Goal: Task Accomplishment & Management: Manage account settings

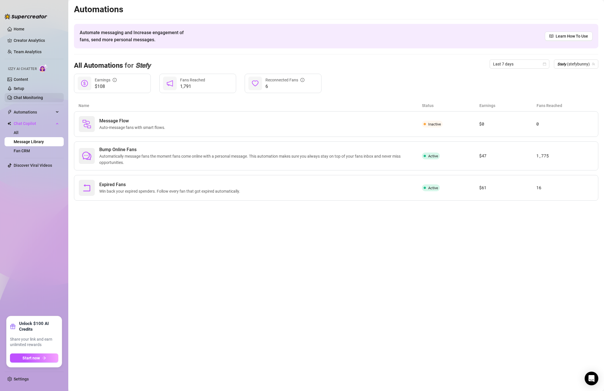
click at [30, 97] on link "Chat Monitoring" at bounding box center [28, 97] width 29 height 5
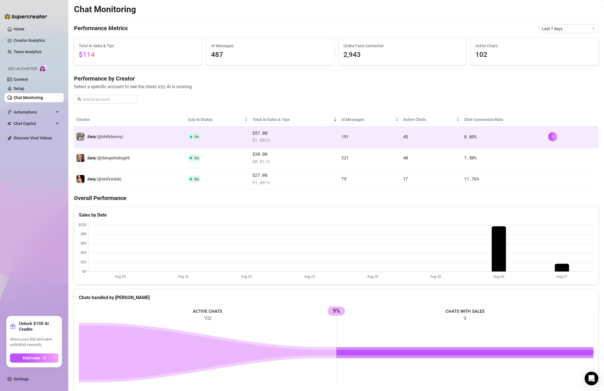
click at [546, 134] on td at bounding box center [572, 136] width 52 height 21
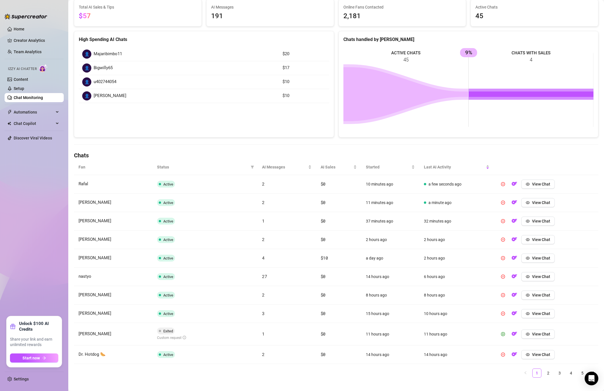
scroll to position [61, 0]
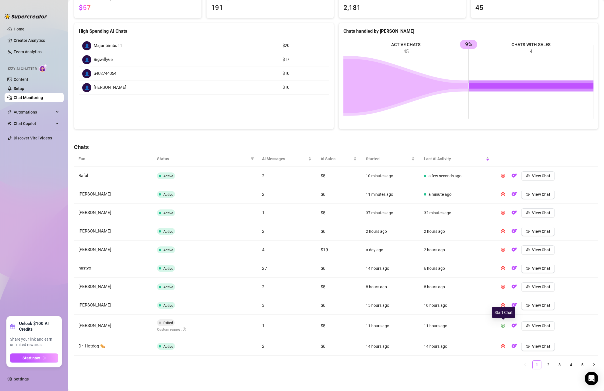
click at [503, 326] on icon "play-circle" at bounding box center [503, 326] width 4 height 4
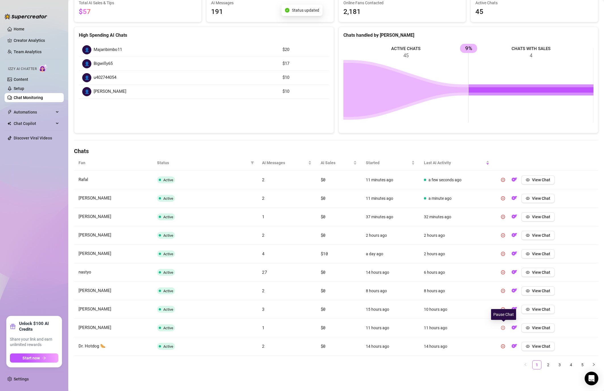
scroll to position [57, 0]
click at [551, 363] on link "2" at bounding box center [548, 364] width 9 height 9
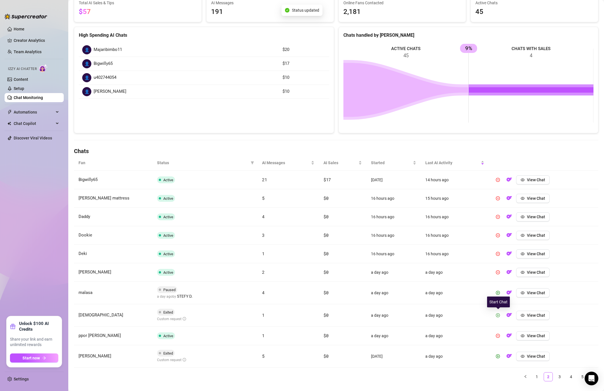
click at [499, 314] on icon "play-circle" at bounding box center [498, 315] width 4 height 4
click at [498, 293] on icon "play-circle" at bounding box center [497, 293] width 1 height 2
click at [502, 356] on button "button" at bounding box center [497, 356] width 9 height 9
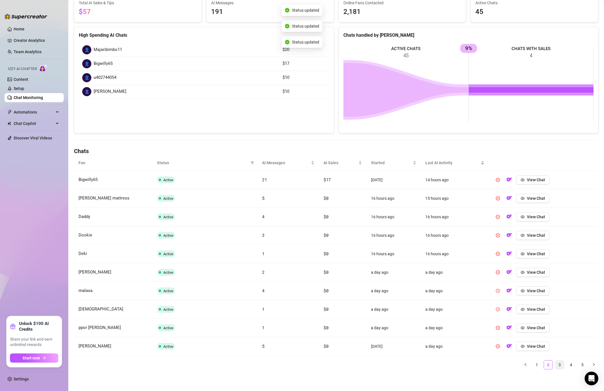
click at [560, 366] on link "3" at bounding box center [559, 364] width 9 height 9
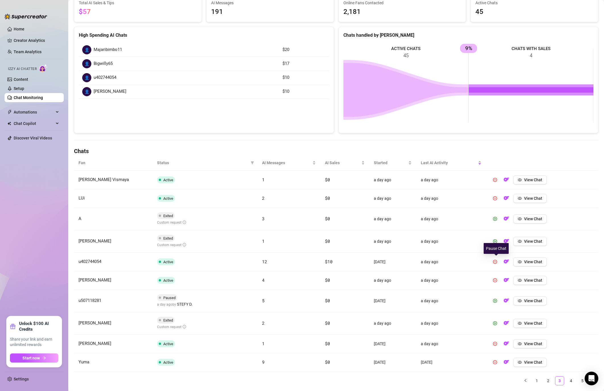
click at [500, 243] on div "Pause Chat" at bounding box center [496, 248] width 25 height 11
click at [496, 243] on div "Pause Chat" at bounding box center [496, 248] width 25 height 11
click at [495, 242] on icon "play-circle" at bounding box center [495, 241] width 4 height 4
click at [492, 217] on button "button" at bounding box center [495, 218] width 9 height 9
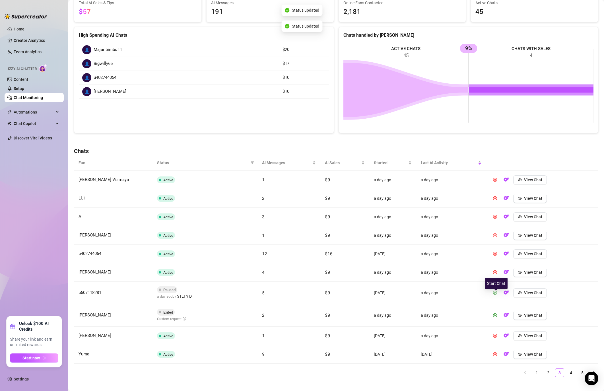
click at [498, 295] on button "button" at bounding box center [495, 292] width 9 height 9
click at [494, 314] on icon "play-circle" at bounding box center [495, 315] width 4 height 4
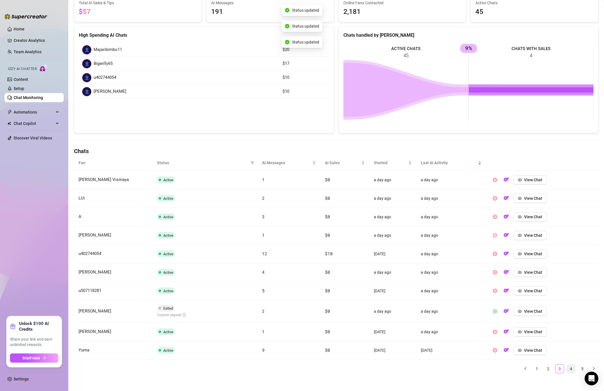
click at [570, 372] on link "4" at bounding box center [571, 368] width 9 height 9
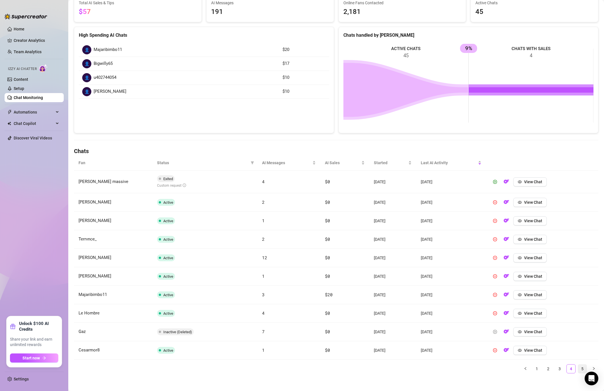
click at [584, 368] on link "5" at bounding box center [582, 368] width 9 height 9
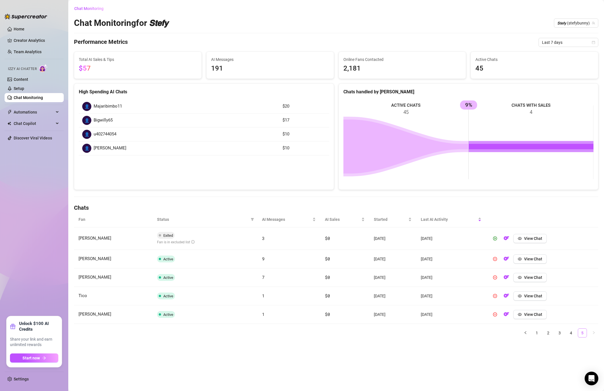
scroll to position [0, 0]
click at [498, 240] on button "button" at bounding box center [495, 238] width 9 height 9
click at [568, 332] on link "4" at bounding box center [571, 333] width 9 height 9
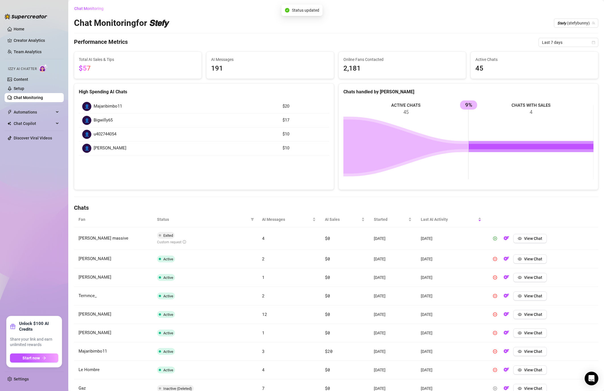
click at [497, 239] on icon "play-circle" at bounding box center [495, 238] width 4 height 4
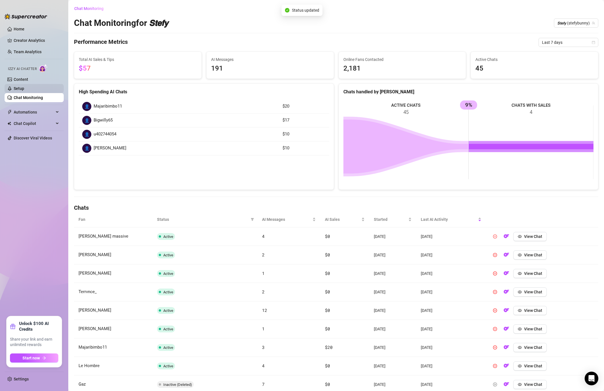
click at [24, 86] on link "Setup" at bounding box center [19, 88] width 11 height 5
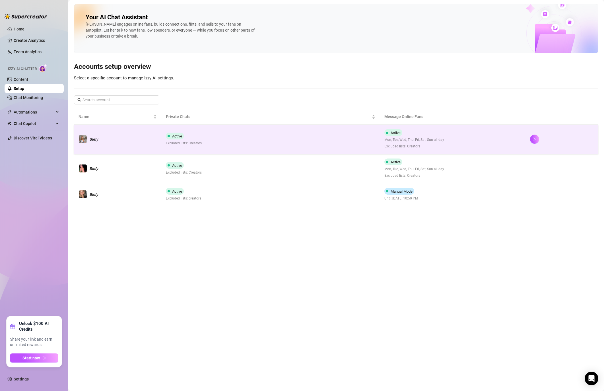
click at [551, 145] on td at bounding box center [562, 139] width 73 height 29
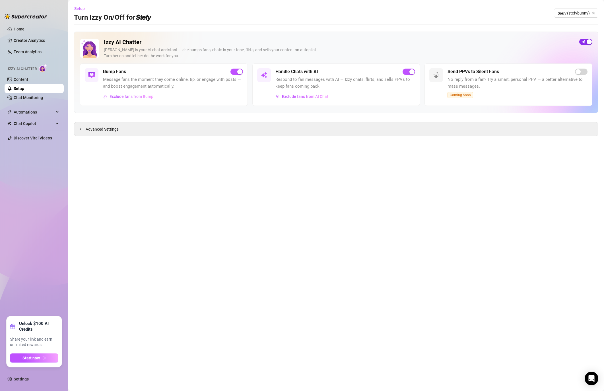
click at [590, 44] on div "button" at bounding box center [589, 41] width 5 height 5
click at [23, 113] on span "Automations" at bounding box center [34, 112] width 40 height 9
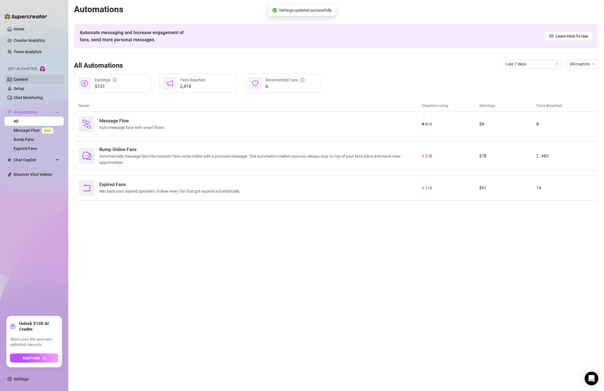
click at [24, 77] on link "Content" at bounding box center [21, 79] width 15 height 5
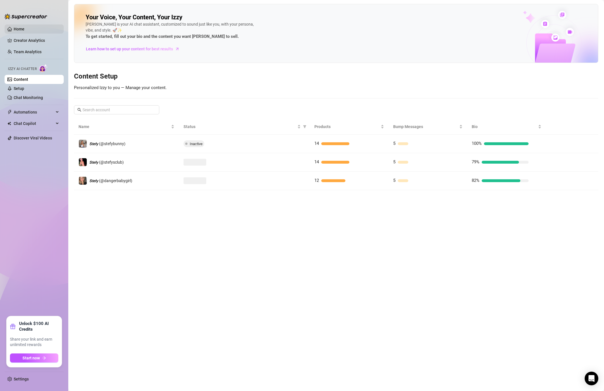
click at [20, 30] on link "Home" at bounding box center [19, 29] width 11 height 5
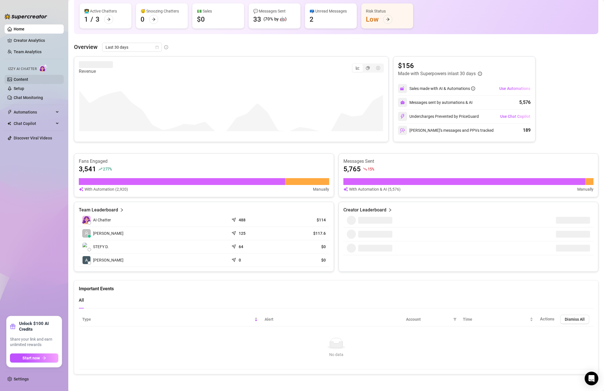
scroll to position [60, 0]
click at [31, 41] on link "Creator Analytics" at bounding box center [37, 40] width 46 height 9
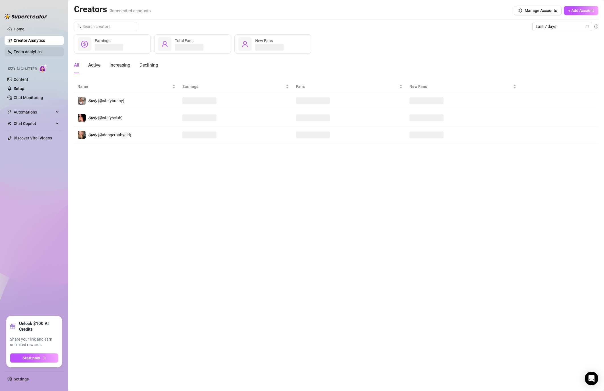
click at [23, 54] on link "Team Analytics" at bounding box center [28, 52] width 28 height 5
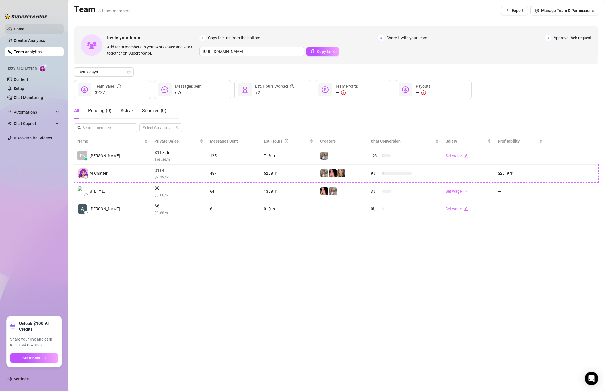
click at [19, 27] on link "Home" at bounding box center [19, 29] width 11 height 5
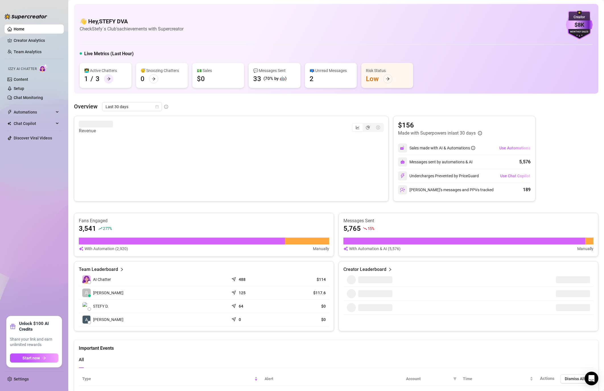
click at [112, 77] on div at bounding box center [108, 78] width 9 height 9
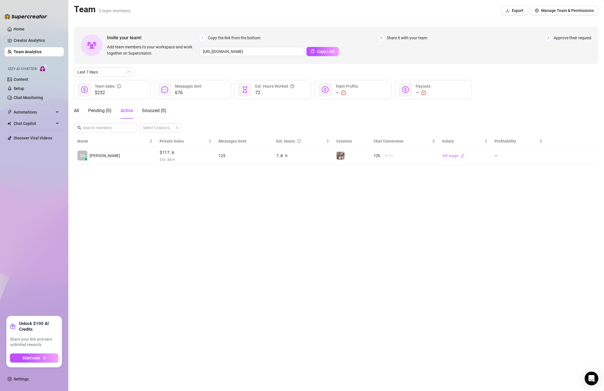
click at [25, 36] on ul "Home Creator Analytics Team Analytics Izzy AI Chatter Content Setup Chat Monito…" at bounding box center [34, 168] width 59 height 292
click at [23, 41] on link "Creator Analytics" at bounding box center [37, 40] width 46 height 9
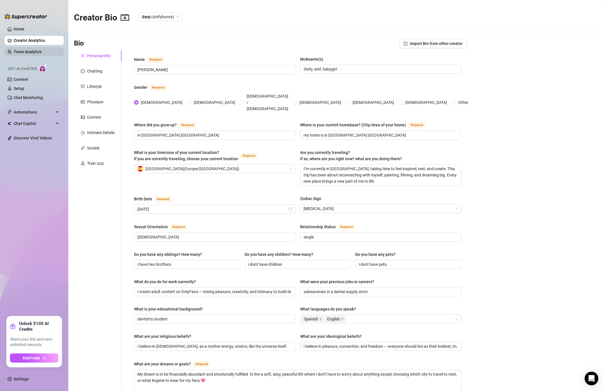
click at [30, 54] on link "Team Analytics" at bounding box center [28, 52] width 28 height 5
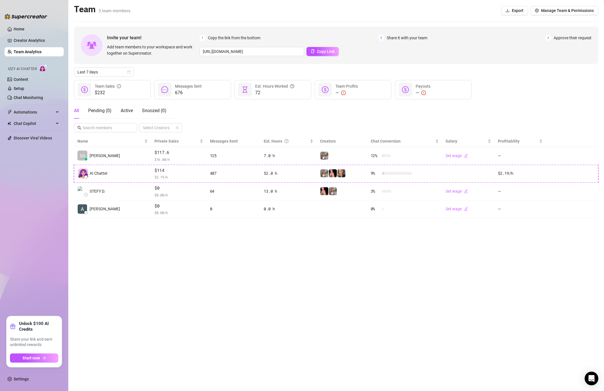
click at [119, 46] on span "Add team members to your workspace and work together on Supercreator." at bounding box center [152, 50] width 90 height 13
click at [100, 75] on span "Last 7 days" at bounding box center [103, 72] width 53 height 9
click at [103, 72] on span "Last 7 days" at bounding box center [103, 72] width 53 height 9
click at [24, 86] on link "Setup" at bounding box center [19, 88] width 11 height 5
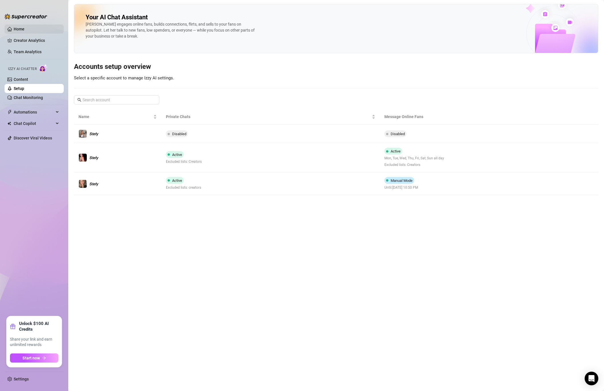
click at [18, 30] on link "Home" at bounding box center [19, 29] width 11 height 5
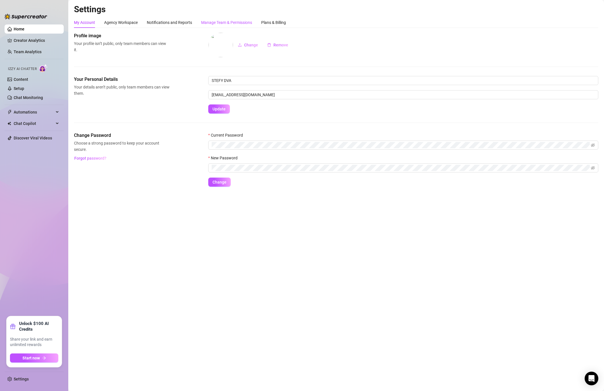
click at [235, 24] on div "Manage Team & Permissions" at bounding box center [226, 22] width 51 height 6
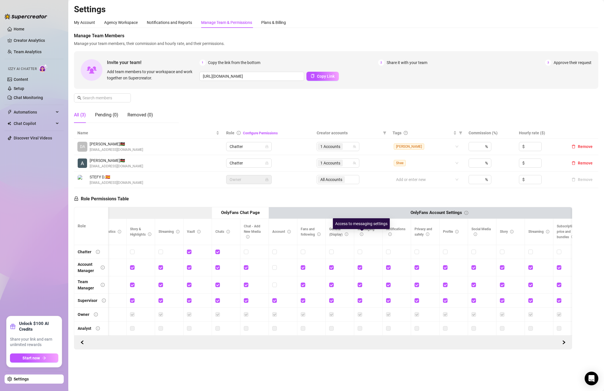
click at [361, 235] on icon "info-circle" at bounding box center [361, 233] width 3 height 3
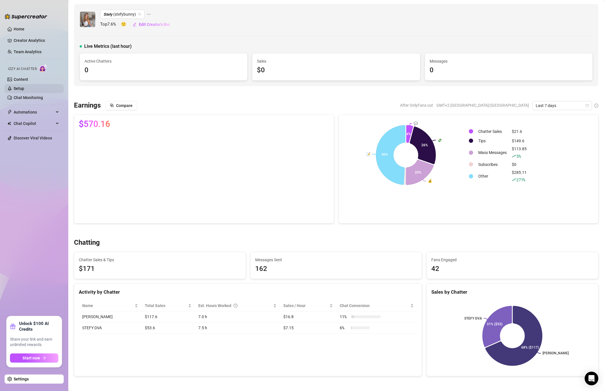
click at [24, 87] on link "Setup" at bounding box center [19, 88] width 11 height 5
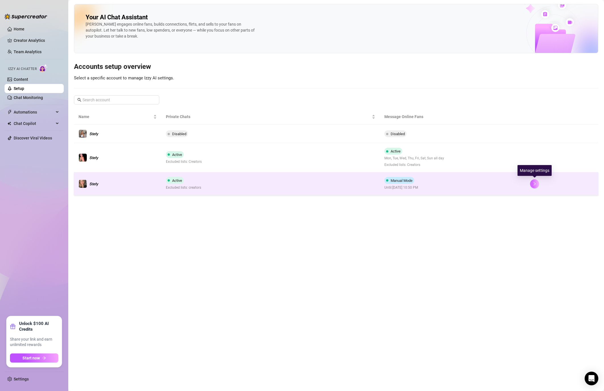
click at [533, 182] on icon "right" at bounding box center [535, 184] width 4 height 4
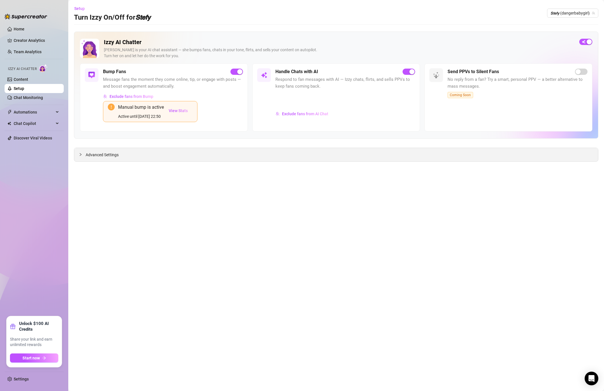
drag, startPoint x: 137, startPoint y: 157, endPoint x: 107, endPoint y: 154, distance: 29.4
click at [129, 158] on div "Advanced Settings" at bounding box center [336, 154] width 524 height 13
click at [107, 154] on span "Advanced Settings" at bounding box center [102, 155] width 33 height 6
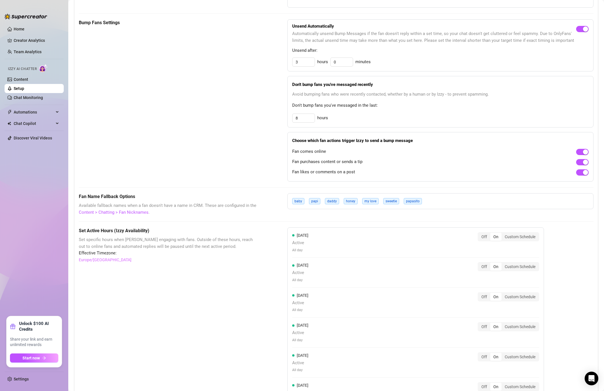
scroll to position [383, 0]
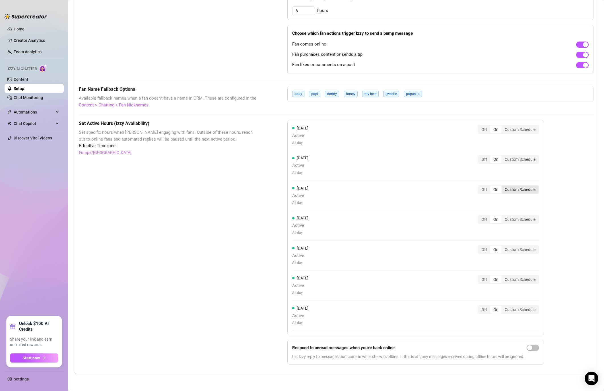
click at [520, 189] on div "Custom Schedule" at bounding box center [520, 190] width 37 height 8
click at [503, 186] on input "Custom Schedule" at bounding box center [503, 186] width 0 height 0
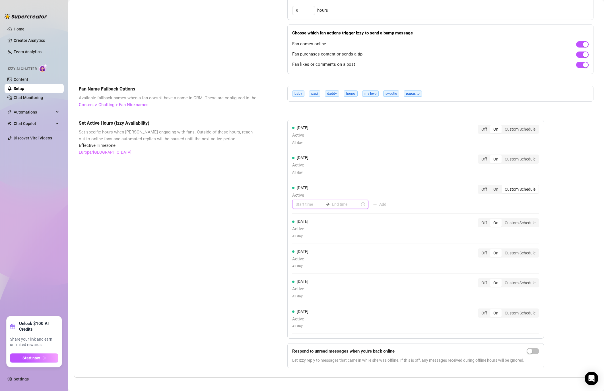
click at [300, 206] on input at bounding box center [310, 204] width 28 height 6
click at [334, 204] on input at bounding box center [346, 204] width 28 height 6
type input "00:15"
type input "14:00"
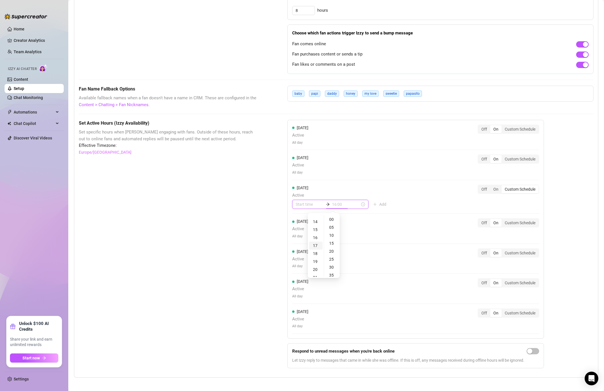
type input "17:00"
type input "00:20"
click at [317, 223] on div "23" at bounding box center [316, 225] width 14 height 8
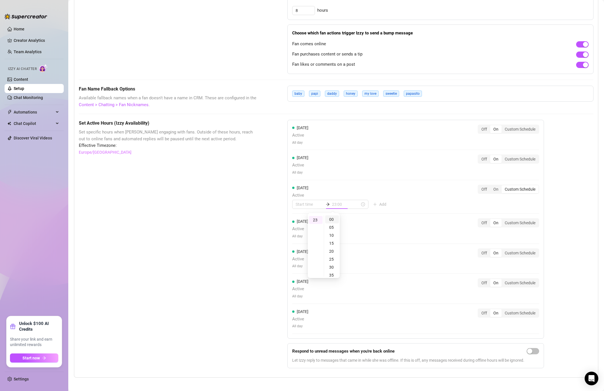
click at [331, 219] on div "00" at bounding box center [332, 219] width 14 height 8
type input "23:00"
click at [368, 216] on div "[DATE] Active All day Off On Custom Schedule [DATE] Active All day Off On Custo…" at bounding box center [415, 229] width 257 height 219
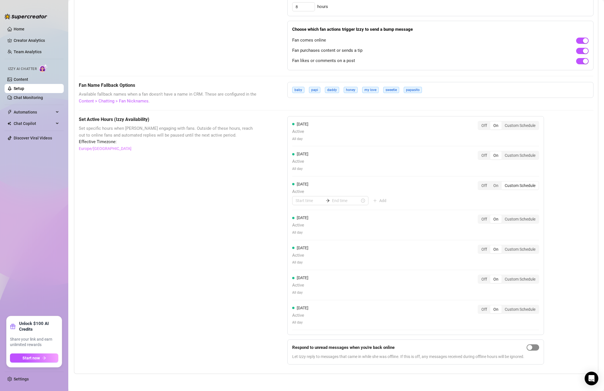
click at [532, 348] on div "button" at bounding box center [529, 347] width 5 height 5
click at [306, 201] on input at bounding box center [310, 200] width 28 height 6
type input "23:00"
click at [342, 201] on input at bounding box center [346, 200] width 28 height 6
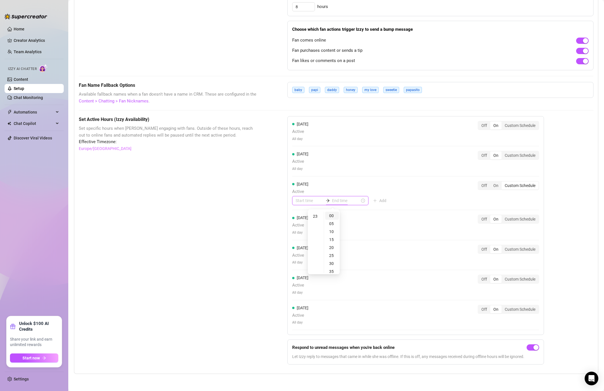
type input "23:00"
click at [317, 217] on div "23" at bounding box center [316, 216] width 14 height 8
click at [333, 214] on div "00" at bounding box center [332, 216] width 14 height 8
click at [394, 222] on div "[DATE] Active All day Off On Custom Schedule" at bounding box center [415, 225] width 247 height 20
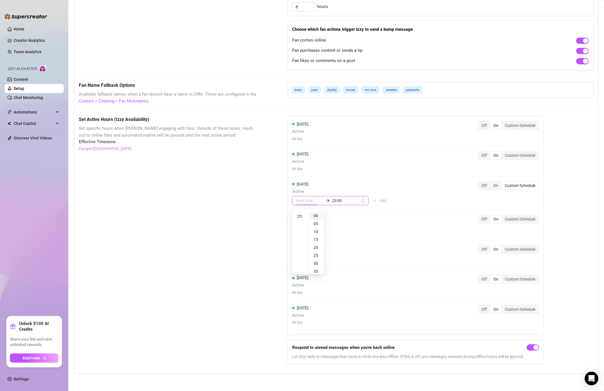
type input "23:00"
type input "23:05"
type input "19:00"
click at [302, 217] on div "00" at bounding box center [300, 216] width 14 height 8
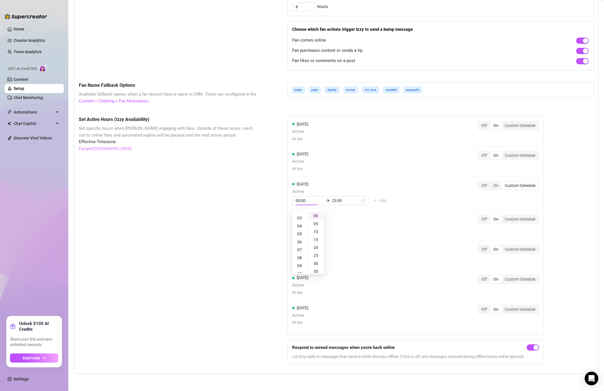
scroll to position [24, 0]
type input "00:00"
click at [265, 206] on div "Set Active Hours (Izzy Availability) Set specific hours when Izzy engaging with…" at bounding box center [336, 242] width 515 height 253
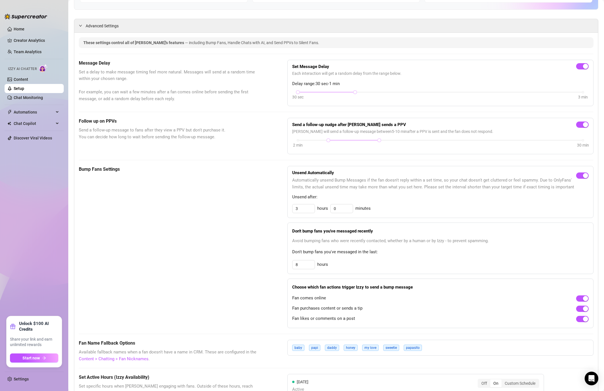
scroll to position [127, 0]
